Goal: Task Accomplishment & Management: Complete application form

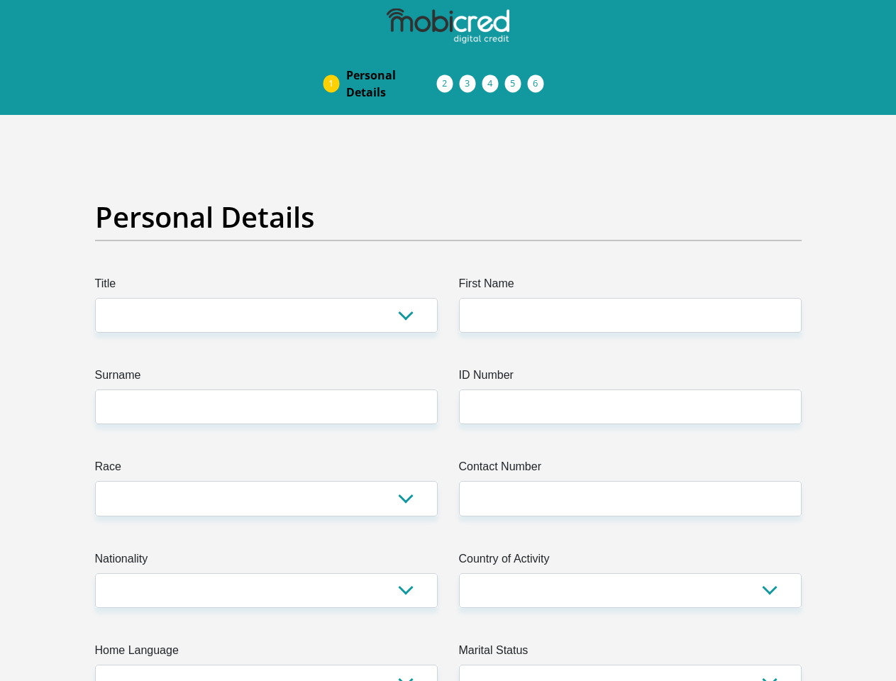
click at [0, 0] on img at bounding box center [0, 0] width 0 height 0
click at [335, 61] on link "Personal Details" at bounding box center [391, 83] width 113 height 45
click at [448, 78] on link "Acceptance of Services" at bounding box center [459, 83] width 23 height 11
click at [0, 0] on span "Documents" at bounding box center [0, 0] width 0 height 0
click at [516, 78] on link "Debicheck Mandate" at bounding box center [505, 83] width 23 height 11
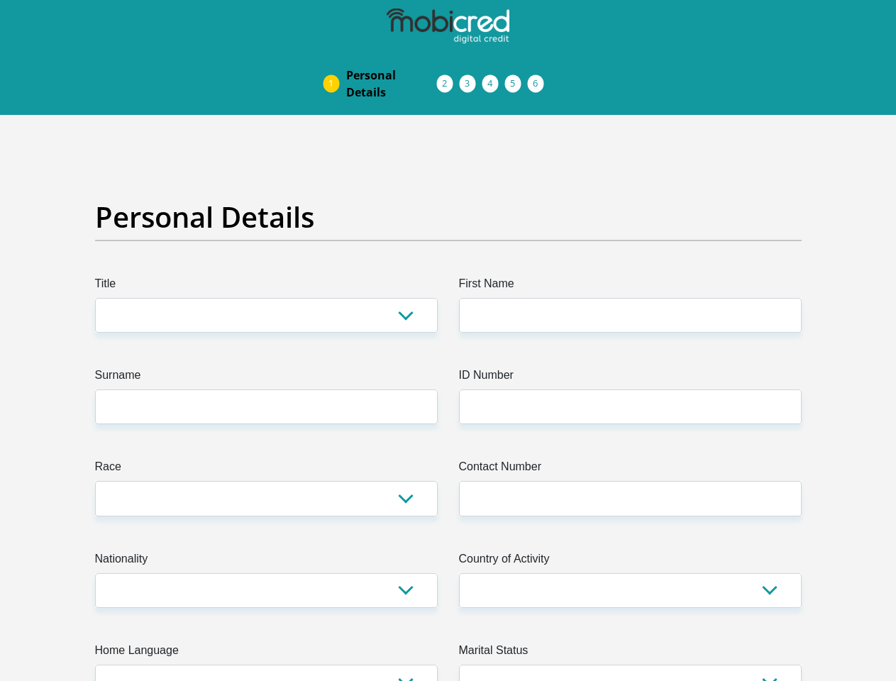
click at [539, 78] on link "Curata Authentication" at bounding box center [527, 83] width 23 height 11
click at [562, 78] on link "Pre Agreement Signoff" at bounding box center [550, 83] width 23 height 11
